Goal: Navigation & Orientation: Find specific page/section

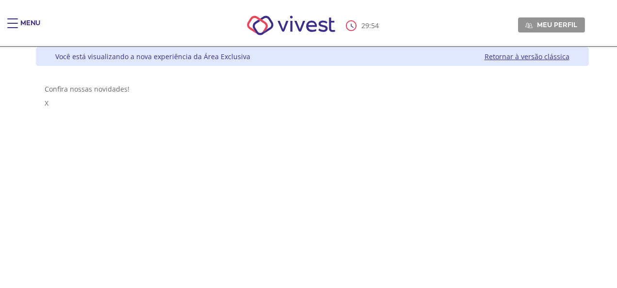
click at [19, 24] on div "Menu" at bounding box center [16, 27] width 19 height 19
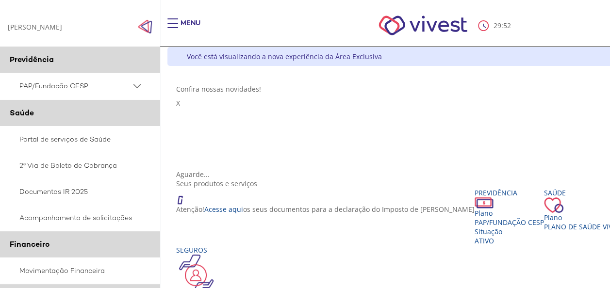
scroll to position [97, 0]
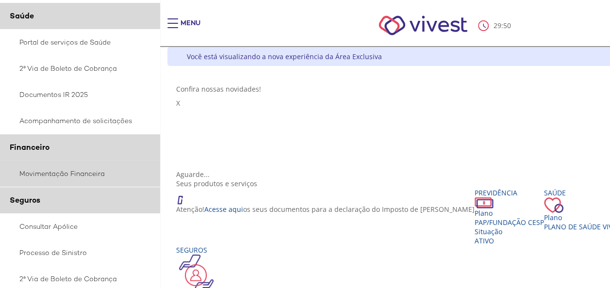
click at [59, 174] on link "Movimentação Financeira" at bounding box center [80, 174] width 160 height 26
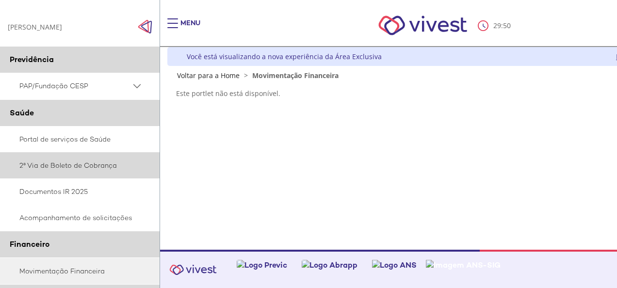
click at [91, 166] on link "2ª Via de Boleto de Cobrança" at bounding box center [80, 165] width 160 height 26
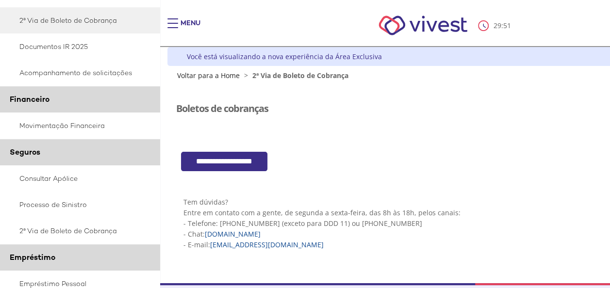
scroll to position [243, 0]
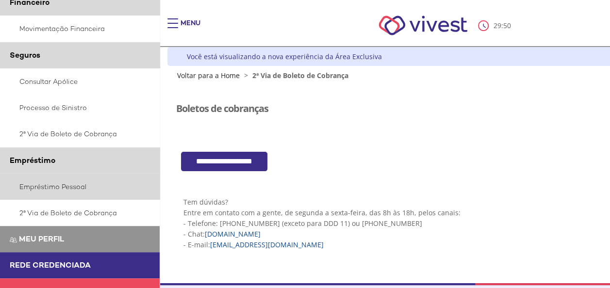
click at [83, 185] on link "Empréstimo Pessoal" at bounding box center [80, 187] width 160 height 26
